Goal: Task Accomplishment & Management: Manage account settings

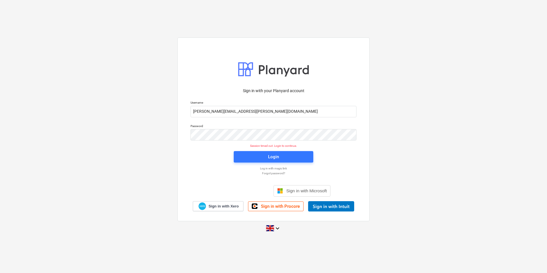
click at [464, 55] on div "Sign in with your Planyard account Username [PERSON_NAME][EMAIL_ADDRESS][PERSON…" at bounding box center [273, 136] width 547 height 207
click at [430, 60] on div "Sign in with your Planyard account Username [PERSON_NAME][EMAIL_ADDRESS][PERSON…" at bounding box center [273, 136] width 547 height 207
click at [424, 41] on div "Sign in with your Planyard account Username [PERSON_NAME][EMAIL_ADDRESS][PERSON…" at bounding box center [273, 136] width 547 height 207
click at [262, 155] on span "Login" at bounding box center [274, 156] width 66 height 7
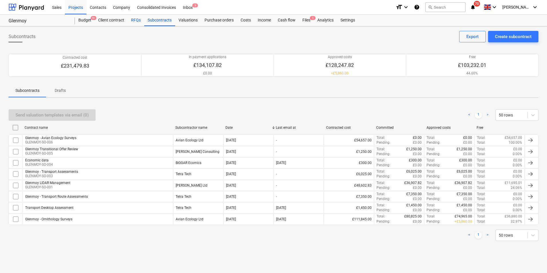
click at [134, 24] on div "RFQs" at bounding box center [136, 20] width 17 height 11
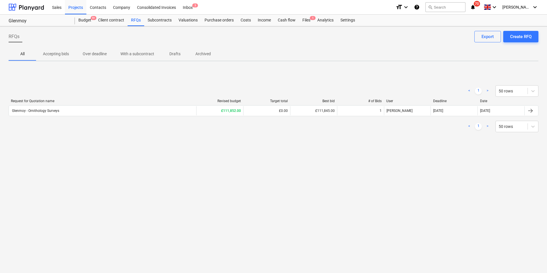
click at [68, 52] on p "Accepting bids" at bounding box center [56, 54] width 26 height 6
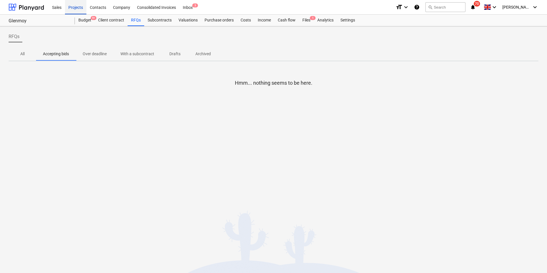
click at [67, 9] on div "Projects" at bounding box center [75, 7] width 21 height 15
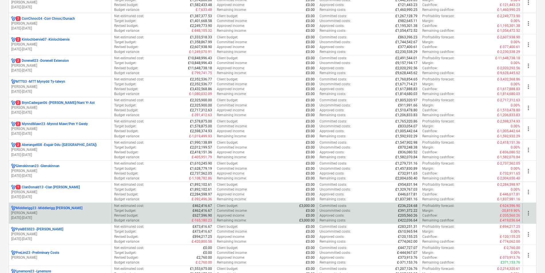
scroll to position [172, 0]
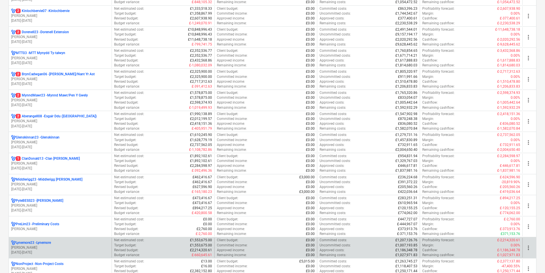
click at [29, 241] on p "Lynemore23 - Lynemore" at bounding box center [33, 242] width 35 height 5
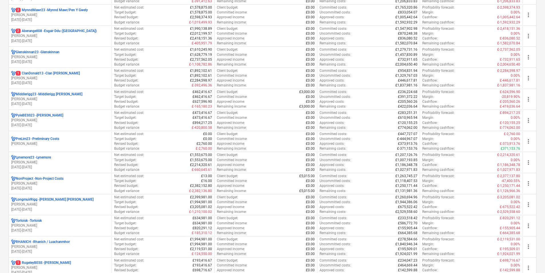
scroll to position [258, 0]
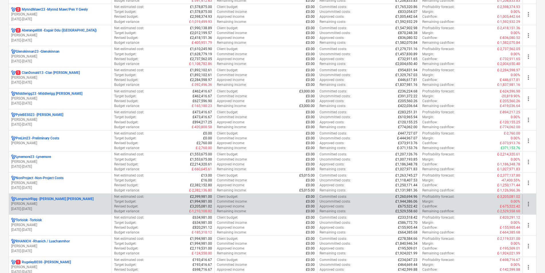
click at [46, 199] on p "LongmuirRigg - Longmuir Rigg" at bounding box center [55, 199] width 78 height 5
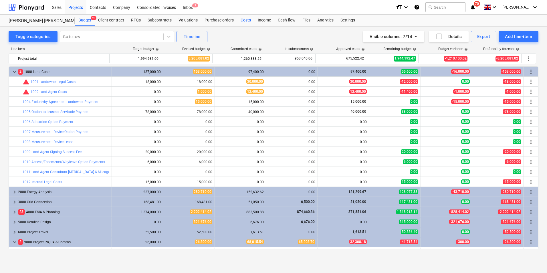
click at [247, 19] on div "Costs" at bounding box center [245, 20] width 17 height 11
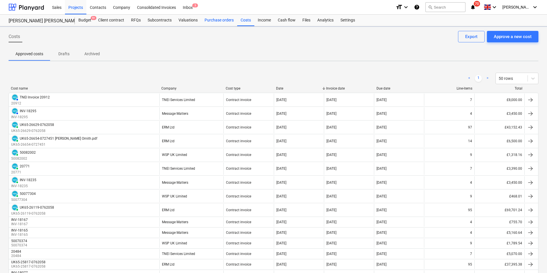
click at [212, 21] on div "Purchase orders" at bounding box center [219, 20] width 36 height 11
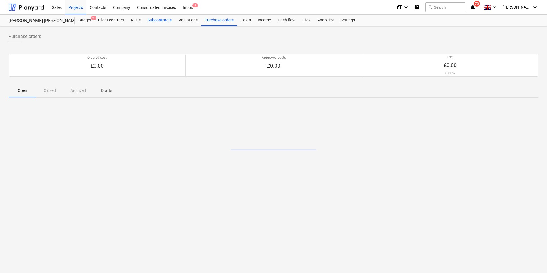
click at [156, 21] on div "Subcontracts" at bounding box center [159, 20] width 31 height 11
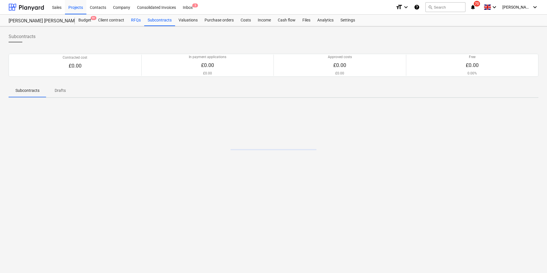
click at [136, 21] on div "RFQs" at bounding box center [136, 20] width 17 height 11
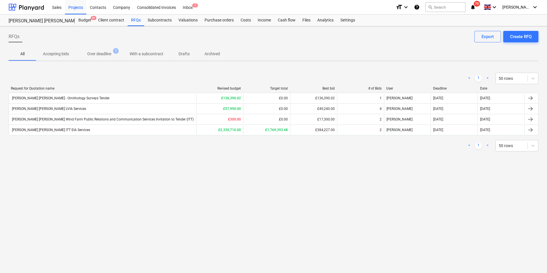
click at [133, 164] on div "RFQs Create RFQ Export All Accepting bids Over deadline 1 With a subcontract Dr…" at bounding box center [273, 149] width 547 height 247
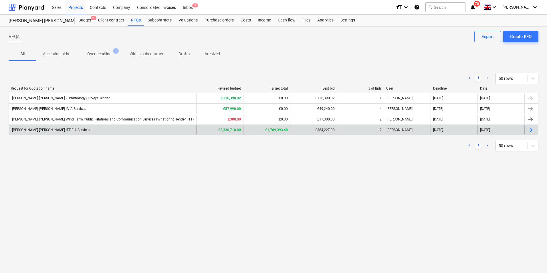
click at [104, 134] on div "[PERSON_NAME] [PERSON_NAME] ITT EIA Services" at bounding box center [102, 129] width 187 height 9
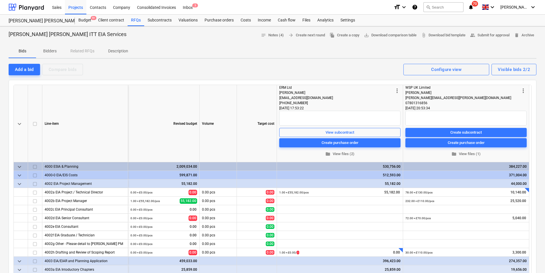
click at [395, 92] on span "more_vert" at bounding box center [397, 90] width 7 height 7
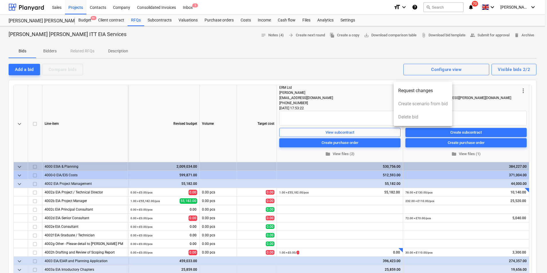
click at [378, 95] on div at bounding box center [273, 136] width 547 height 273
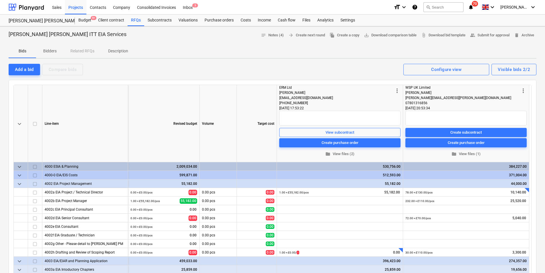
click at [363, 82] on div "keyboard_arrow_down Line-item Revised budget Volume Target cost more_vert ERM L…" at bounding box center [273, 201] width 528 height 242
click at [522, 89] on span "more_vert" at bounding box center [523, 90] width 7 height 7
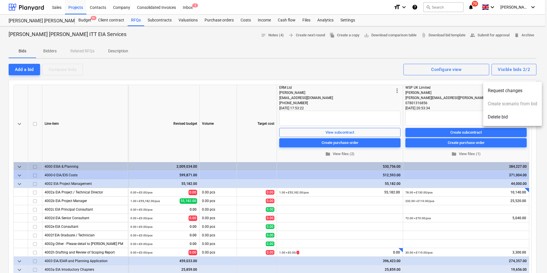
click at [353, 64] on div at bounding box center [273, 136] width 547 height 273
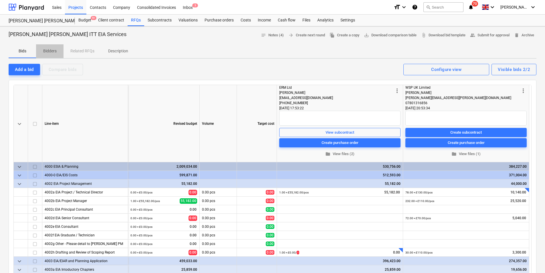
click at [50, 50] on p "Bidders" at bounding box center [50, 51] width 14 height 6
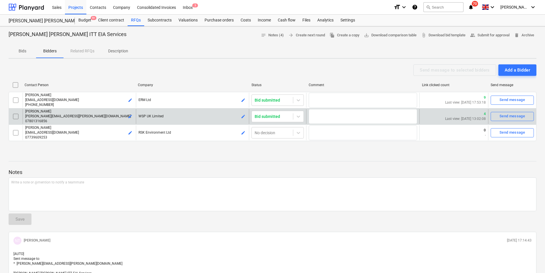
click at [131, 118] on span "edit" at bounding box center [130, 116] width 5 height 5
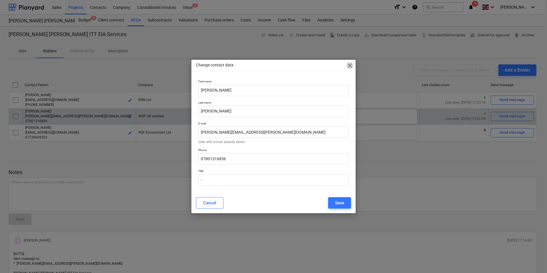
click at [348, 64] on span "close" at bounding box center [350, 65] width 7 height 7
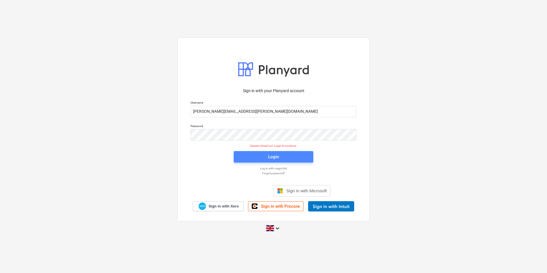
click at [264, 155] on span "Login" at bounding box center [274, 156] width 66 height 7
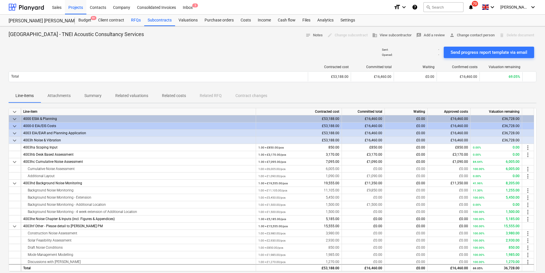
click at [135, 23] on div "RFQs" at bounding box center [136, 20] width 17 height 11
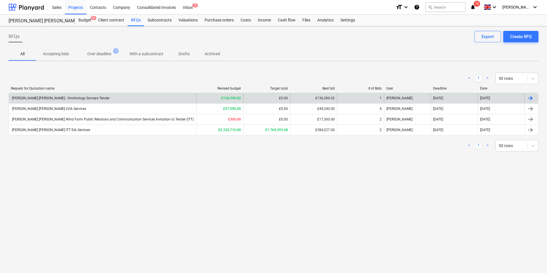
click at [92, 99] on div "[PERSON_NAME] [PERSON_NAME] - Ornithology Surveys Tender" at bounding box center [102, 98] width 187 height 9
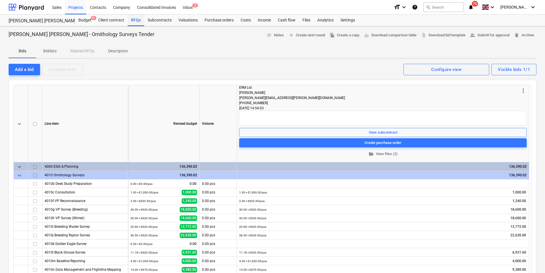
click at [139, 18] on div "RFQs" at bounding box center [136, 20] width 17 height 11
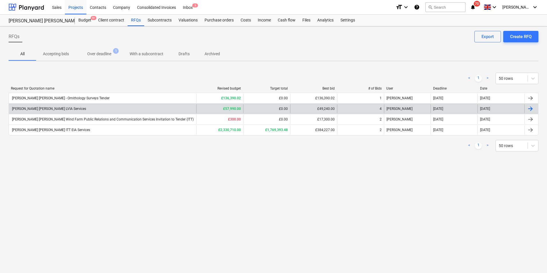
click at [113, 109] on div "[PERSON_NAME] [PERSON_NAME] LVIA Services" at bounding box center [102, 108] width 187 height 9
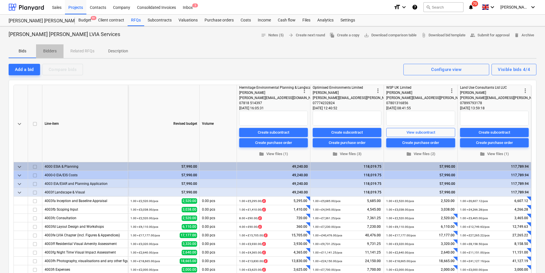
click at [59, 55] on span "Bidders" at bounding box center [49, 50] width 27 height 9
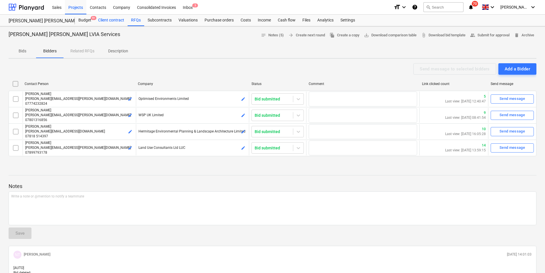
click at [104, 21] on div "Client contract" at bounding box center [111, 20] width 33 height 11
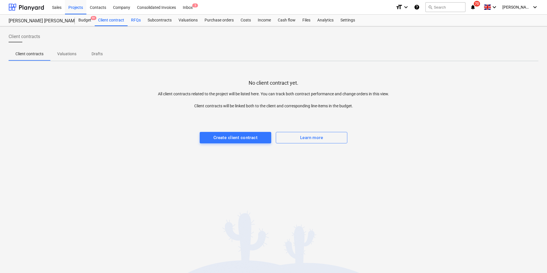
click at [137, 23] on div "RFQs" at bounding box center [136, 20] width 17 height 11
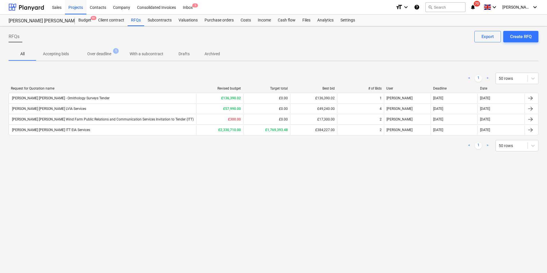
click at [98, 54] on p "Over deadline" at bounding box center [99, 54] width 24 height 6
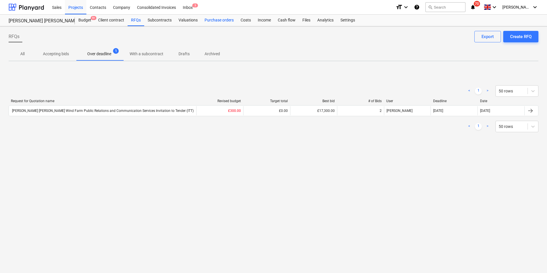
click at [218, 24] on div "Purchase orders" at bounding box center [219, 20] width 36 height 11
